Goal: Navigation & Orientation: Go to known website

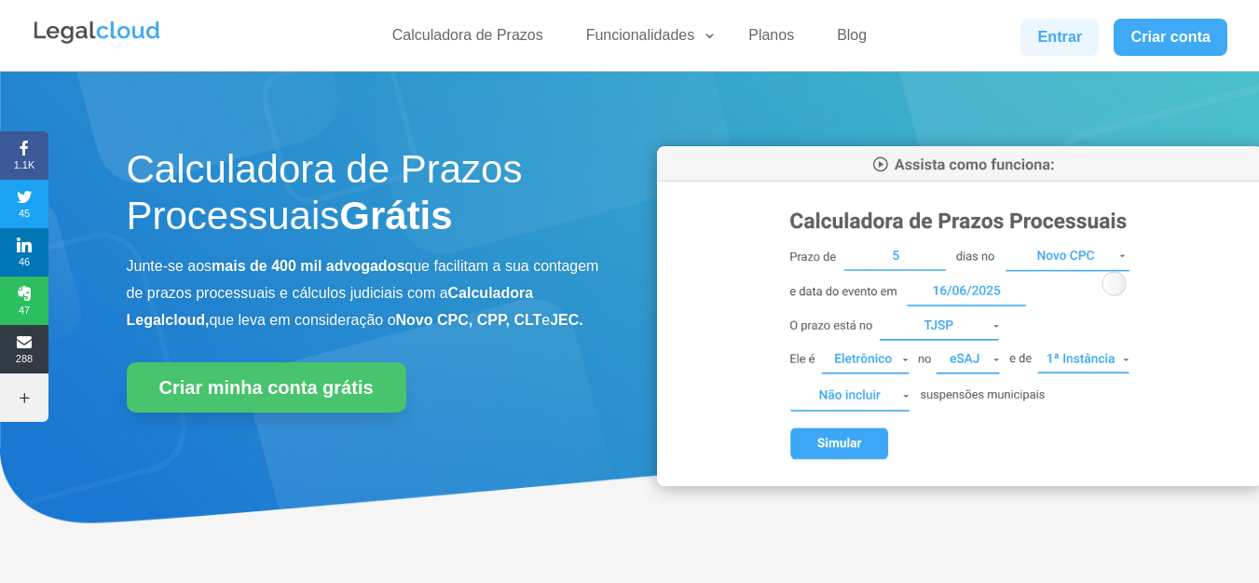
click at [1070, 38] on link "Entrar" at bounding box center [1059, 37] width 78 height 37
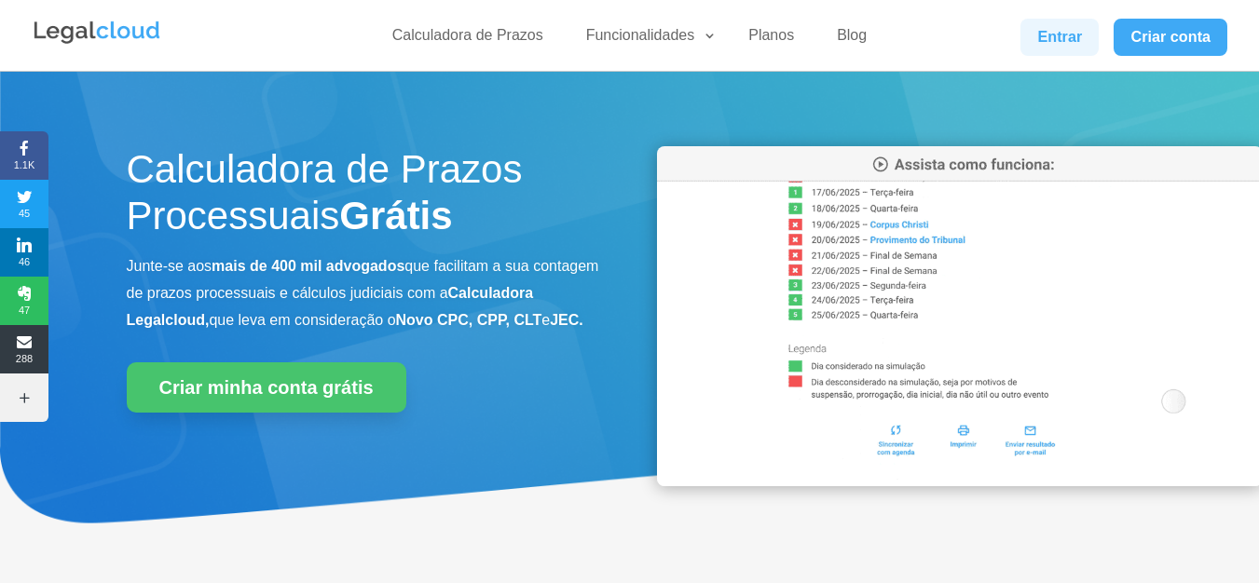
click at [1055, 39] on link "Entrar" at bounding box center [1059, 37] width 78 height 37
click at [1053, 33] on link "Entrar" at bounding box center [1059, 37] width 78 height 37
